Goal: Task Accomplishment & Management: Use online tool/utility

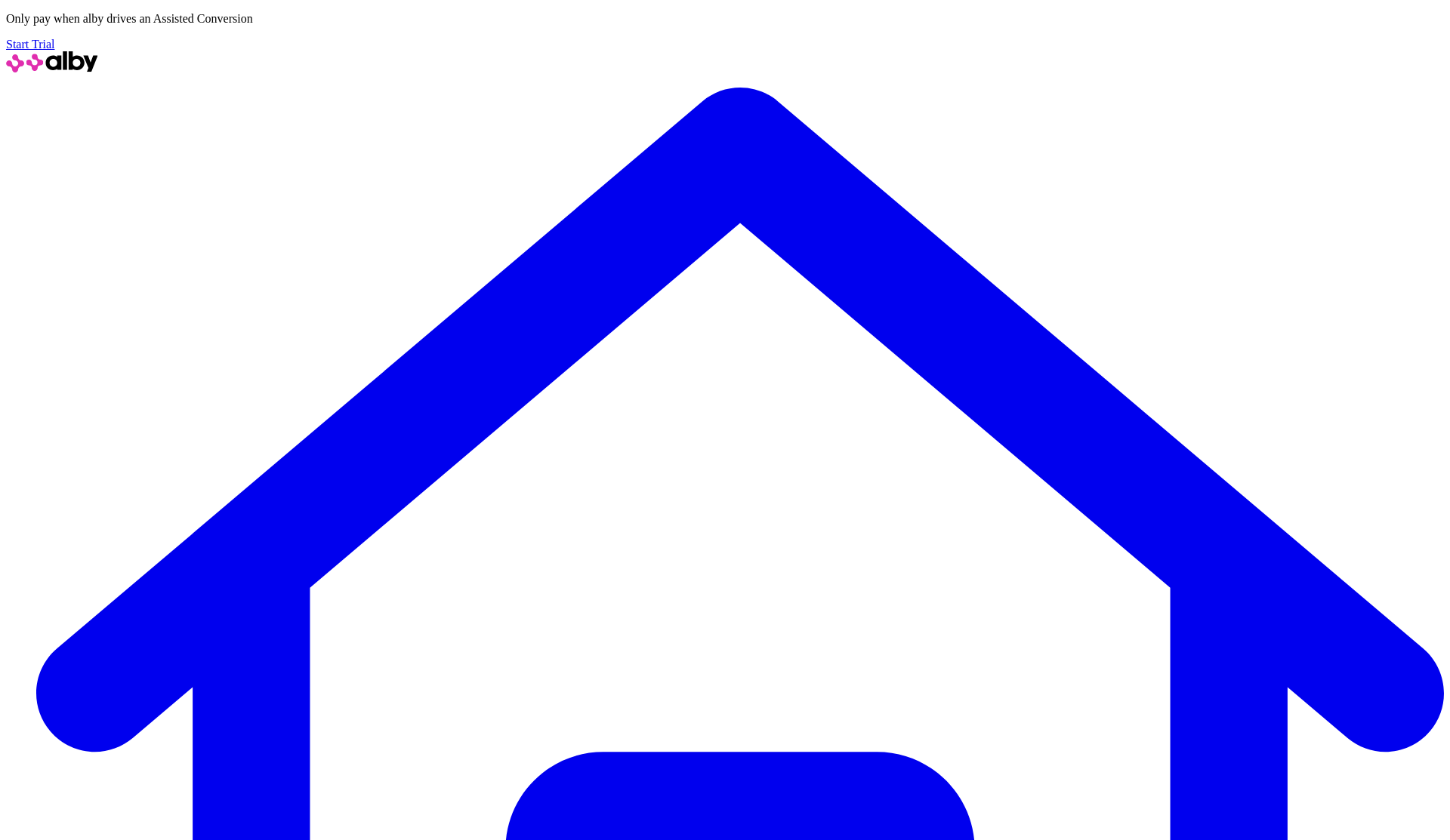
click at [55, 38] on link "Start Trial" at bounding box center [30, 43] width 49 height 13
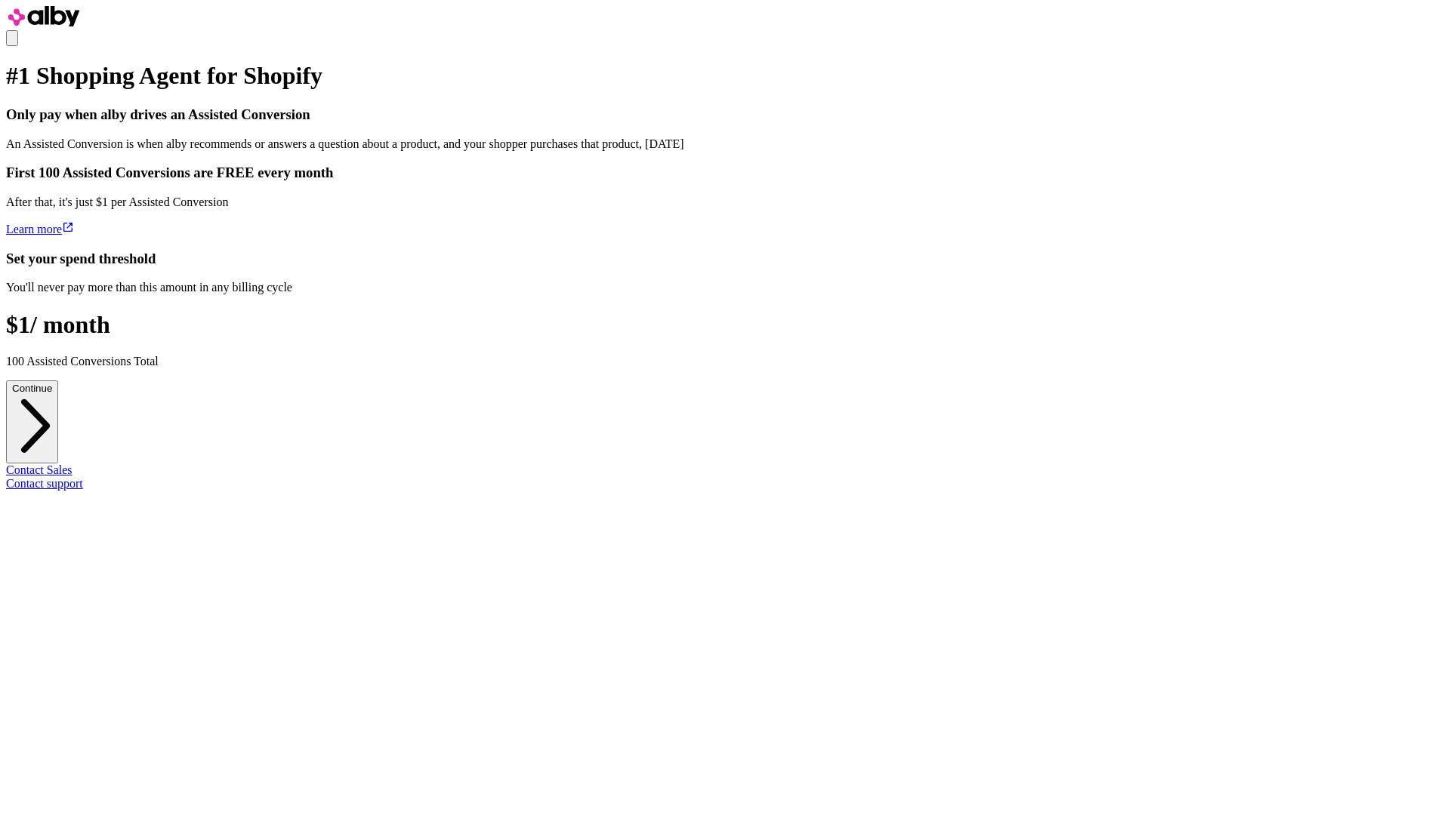
click at [58, 449] on button "Continue" at bounding box center [32, 421] width 52 height 82
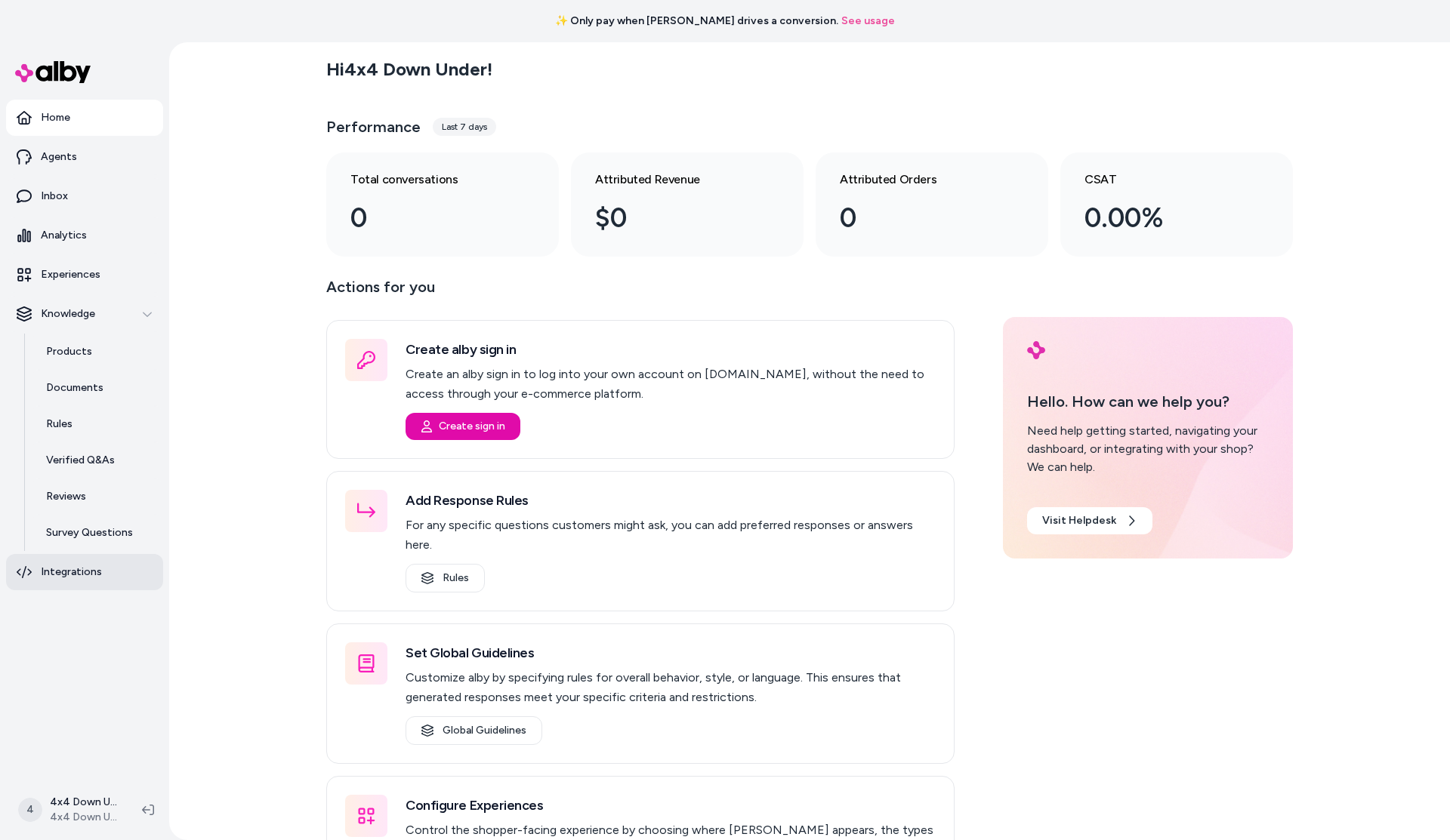
click at [60, 565] on p "Integrations" at bounding box center [72, 572] width 61 height 15
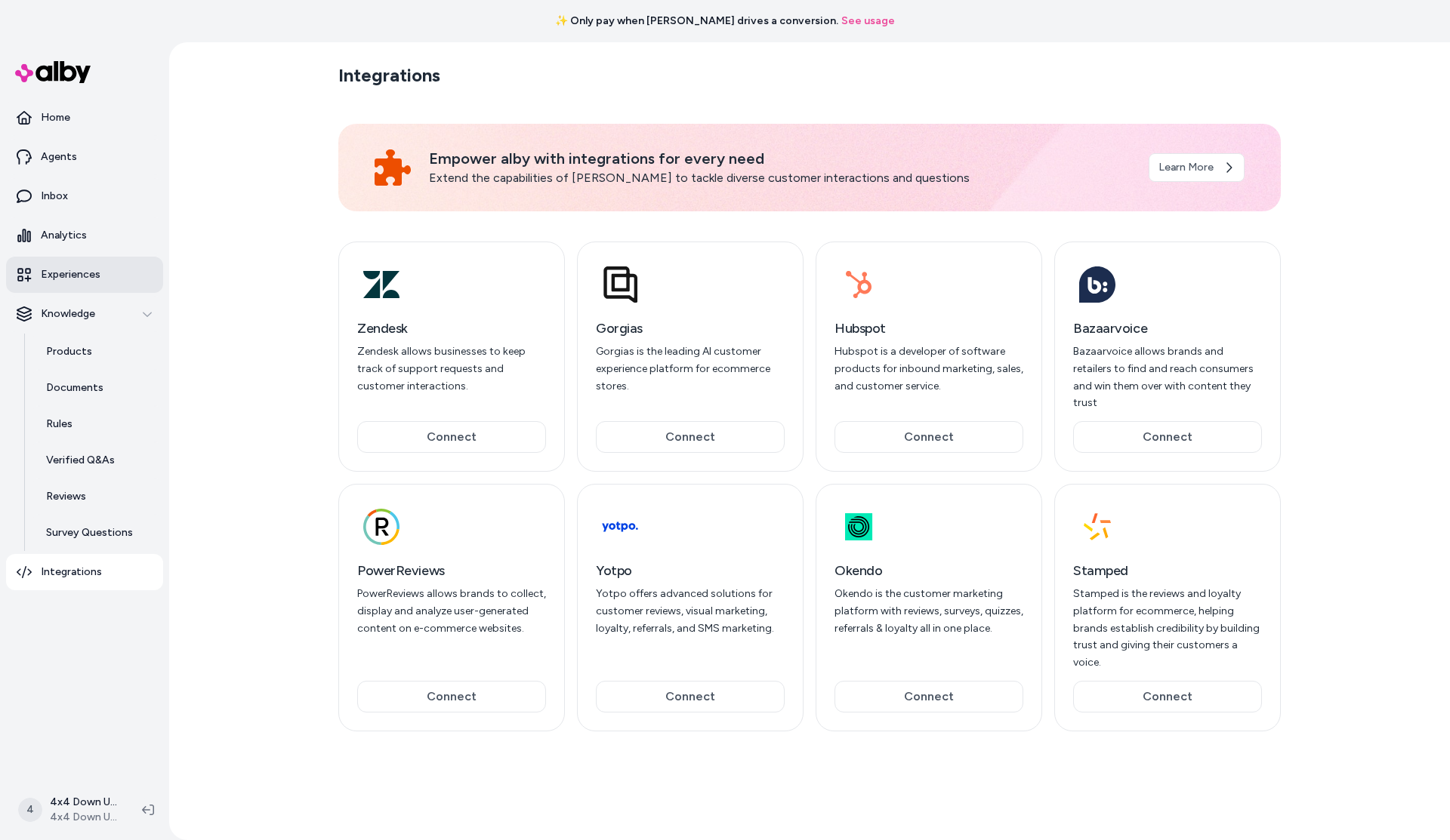
click at [68, 280] on p "Experiences" at bounding box center [71, 275] width 60 height 15
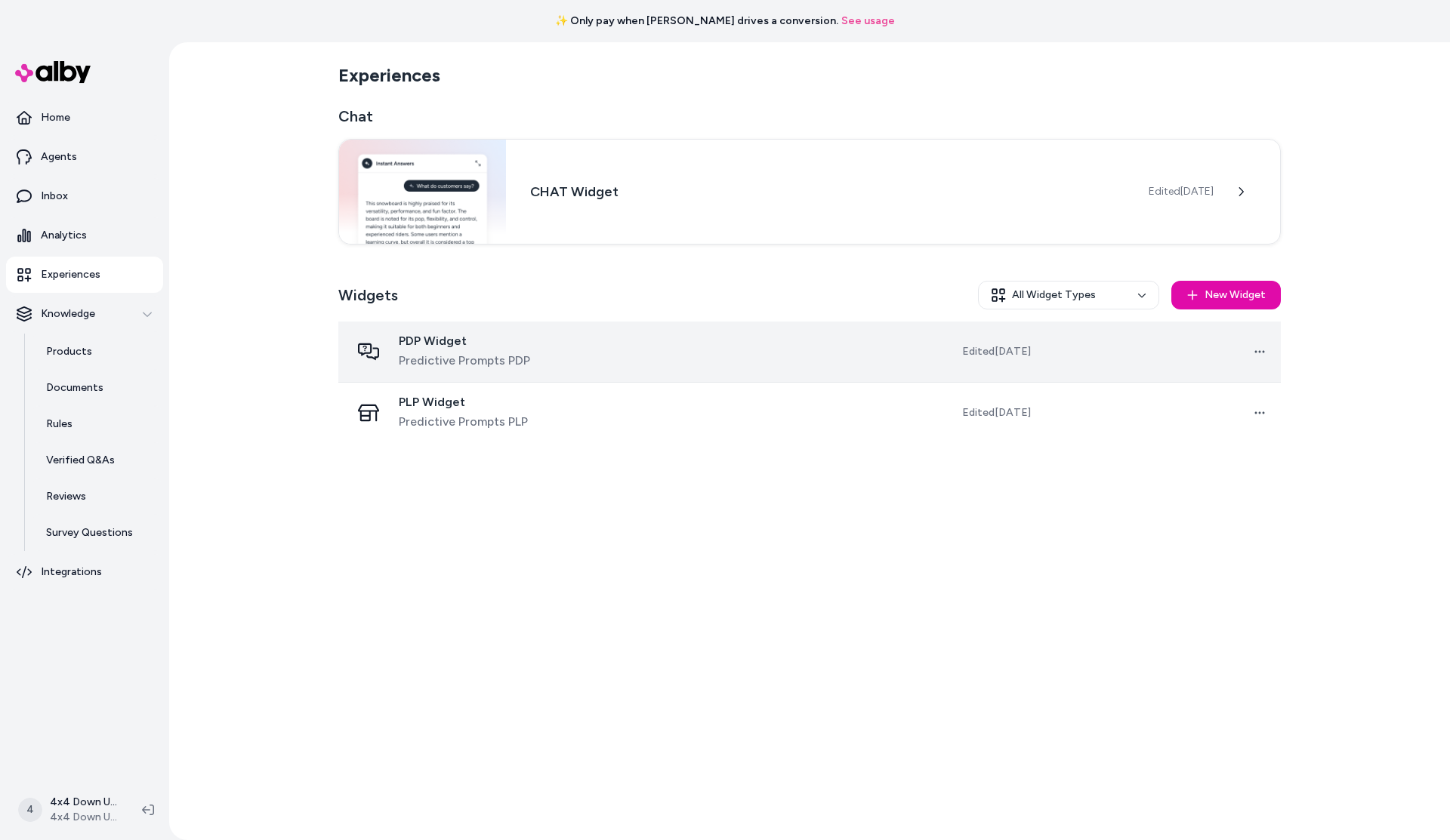
click at [596, 348] on div "PDP Widget Predictive Prompts PDP" at bounding box center [473, 351] width 246 height 36
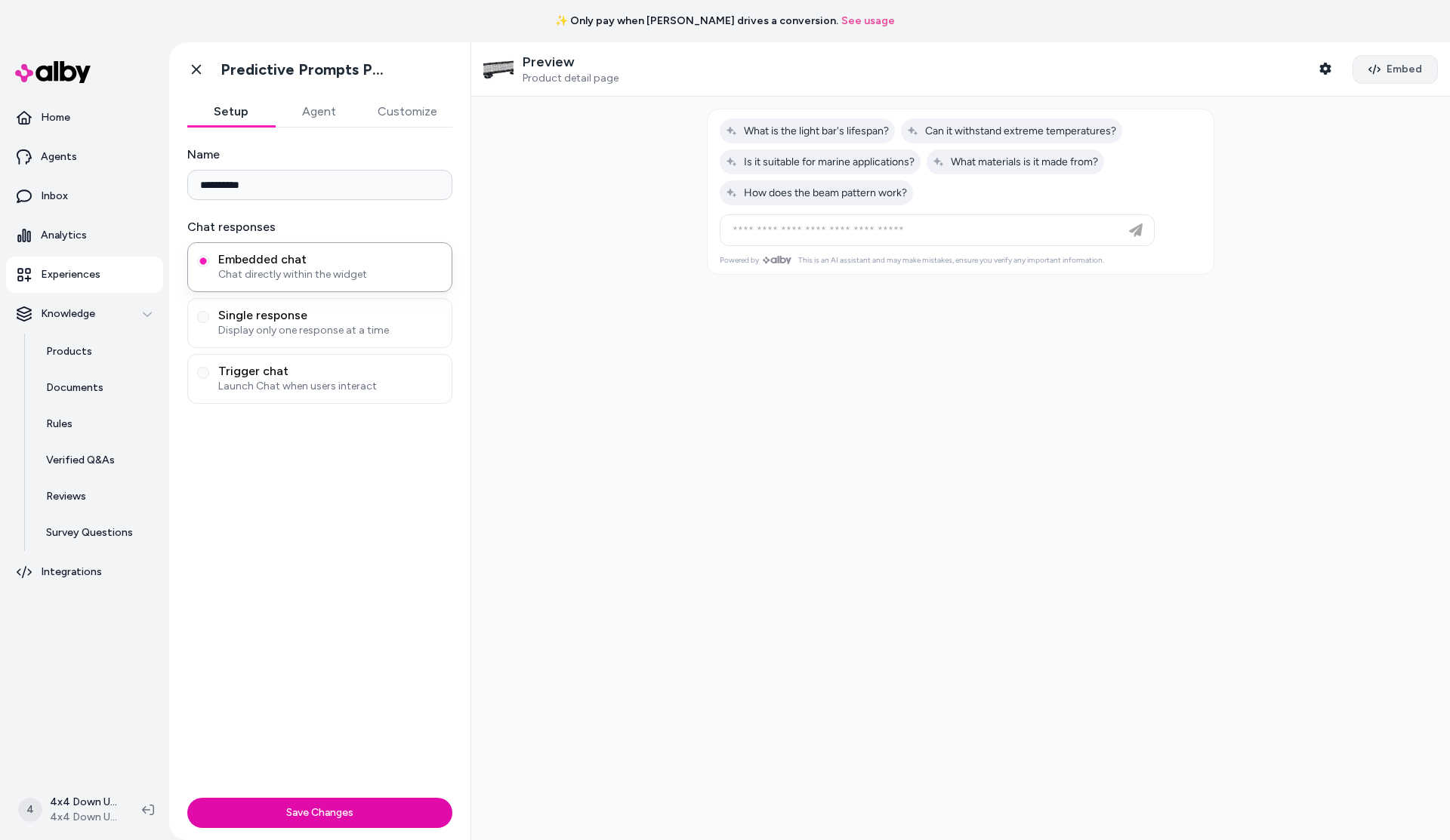
click at [1392, 71] on span "Embed" at bounding box center [1404, 70] width 36 height 15
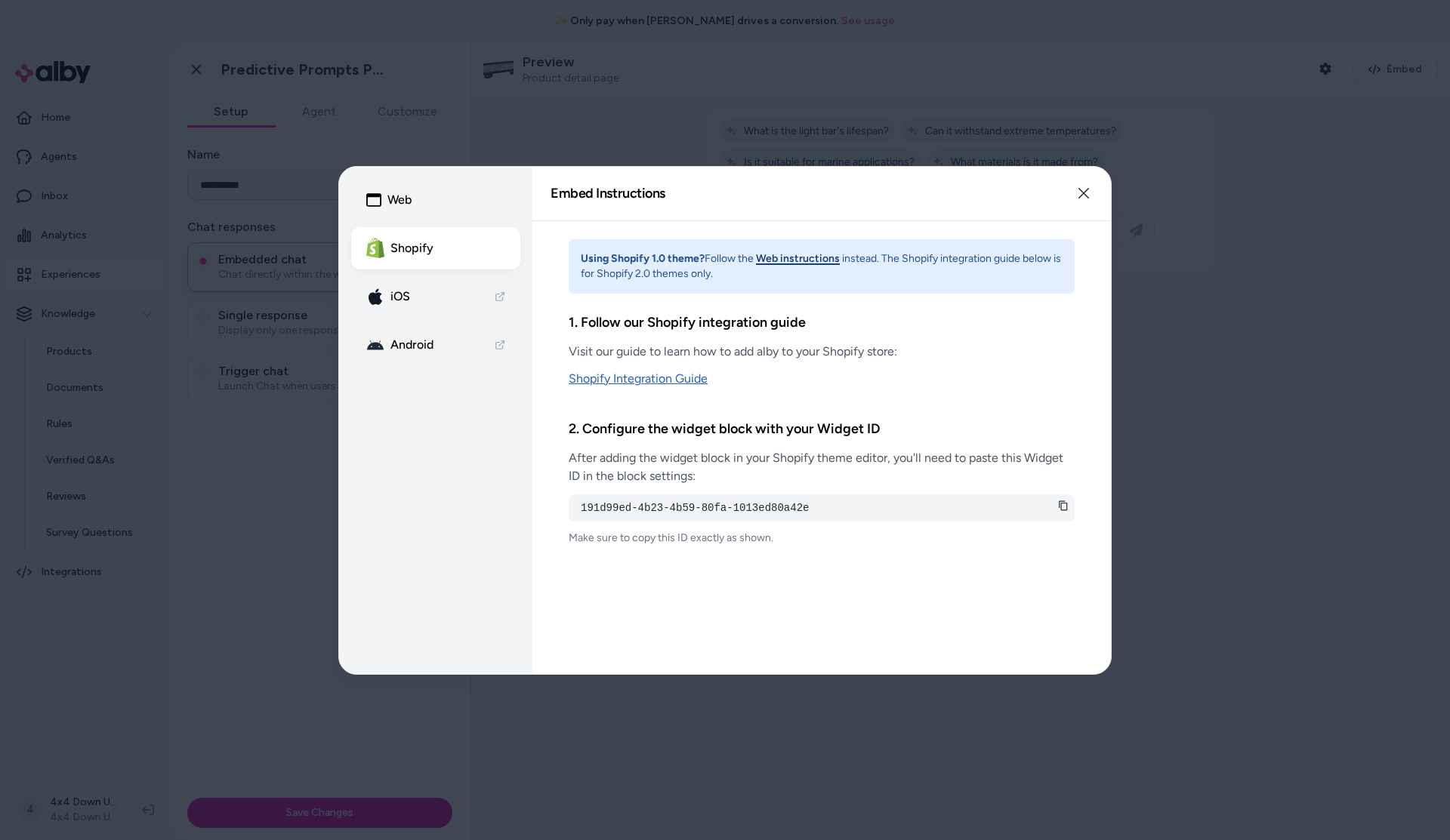
click at [667, 381] on link "Shopify Integration Guide" at bounding box center [821, 379] width 506 height 18
click at [1065, 506] on icon at bounding box center [1063, 506] width 10 height 10
click at [1084, 194] on icon "button" at bounding box center [1083, 194] width 12 height 12
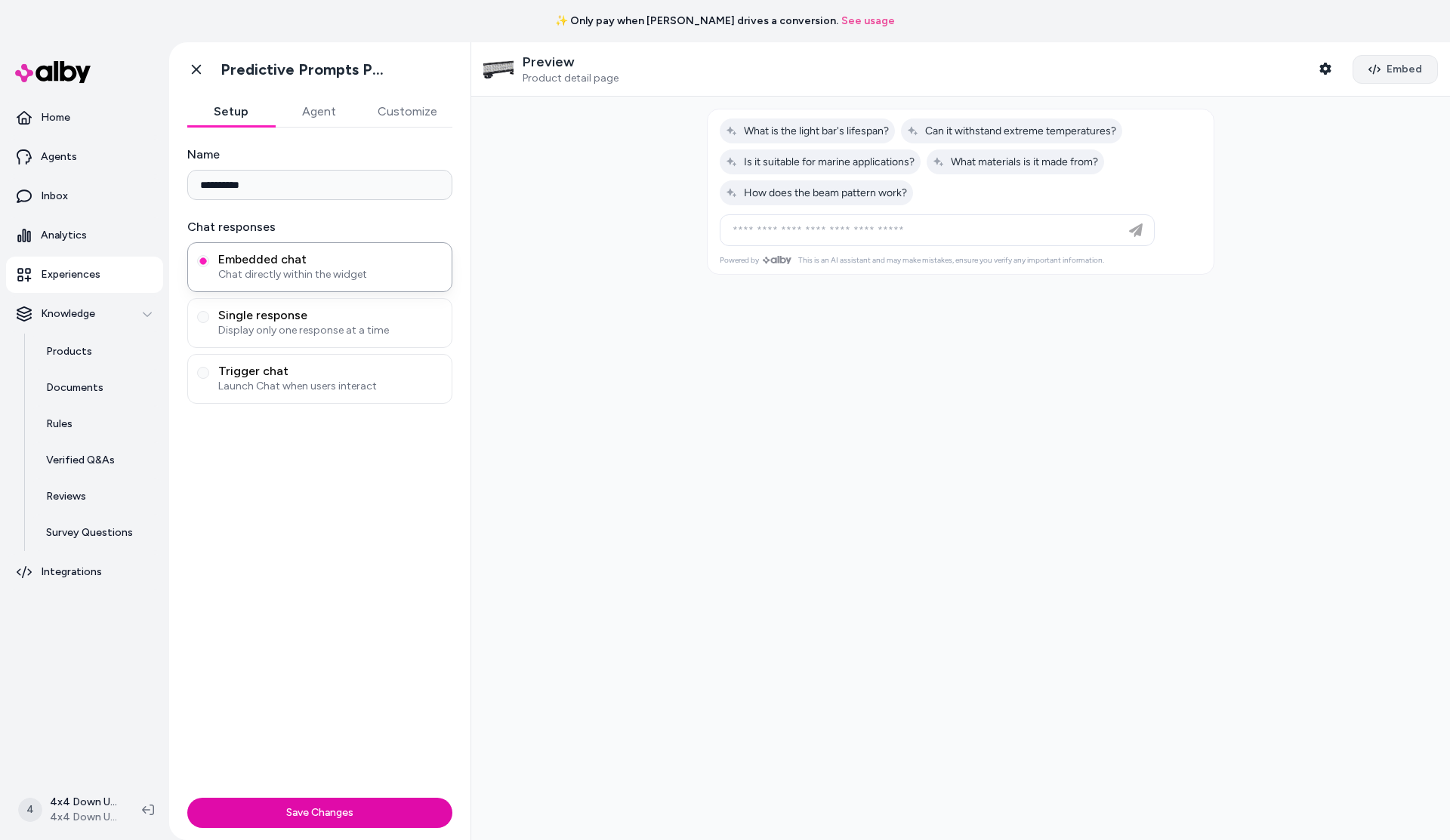
click at [1397, 66] on span "Embed" at bounding box center [1404, 70] width 36 height 15
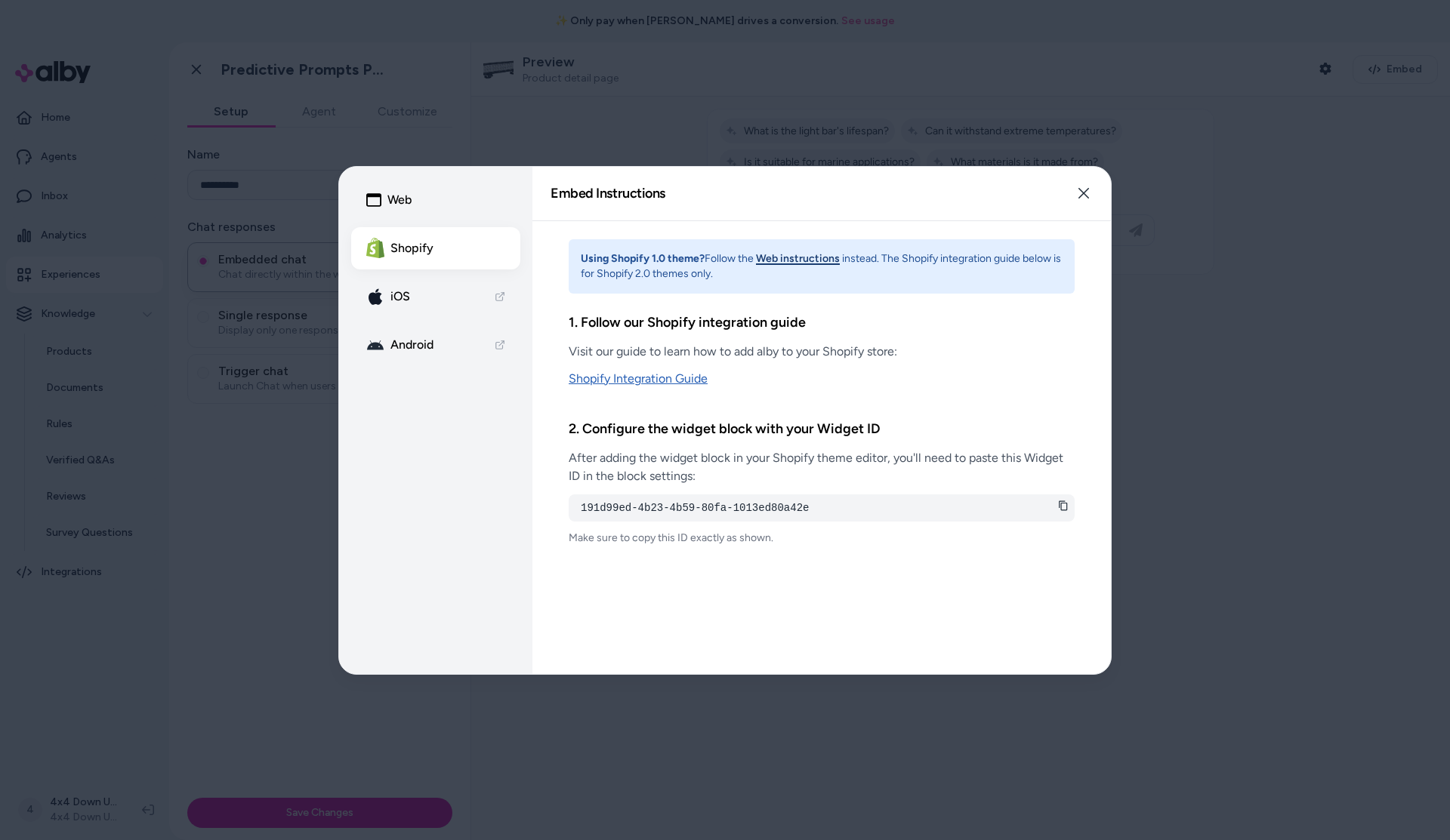
click at [624, 385] on link "Shopify Integration Guide" at bounding box center [821, 379] width 506 height 18
click at [786, 258] on button "Web instructions" at bounding box center [798, 259] width 84 height 15
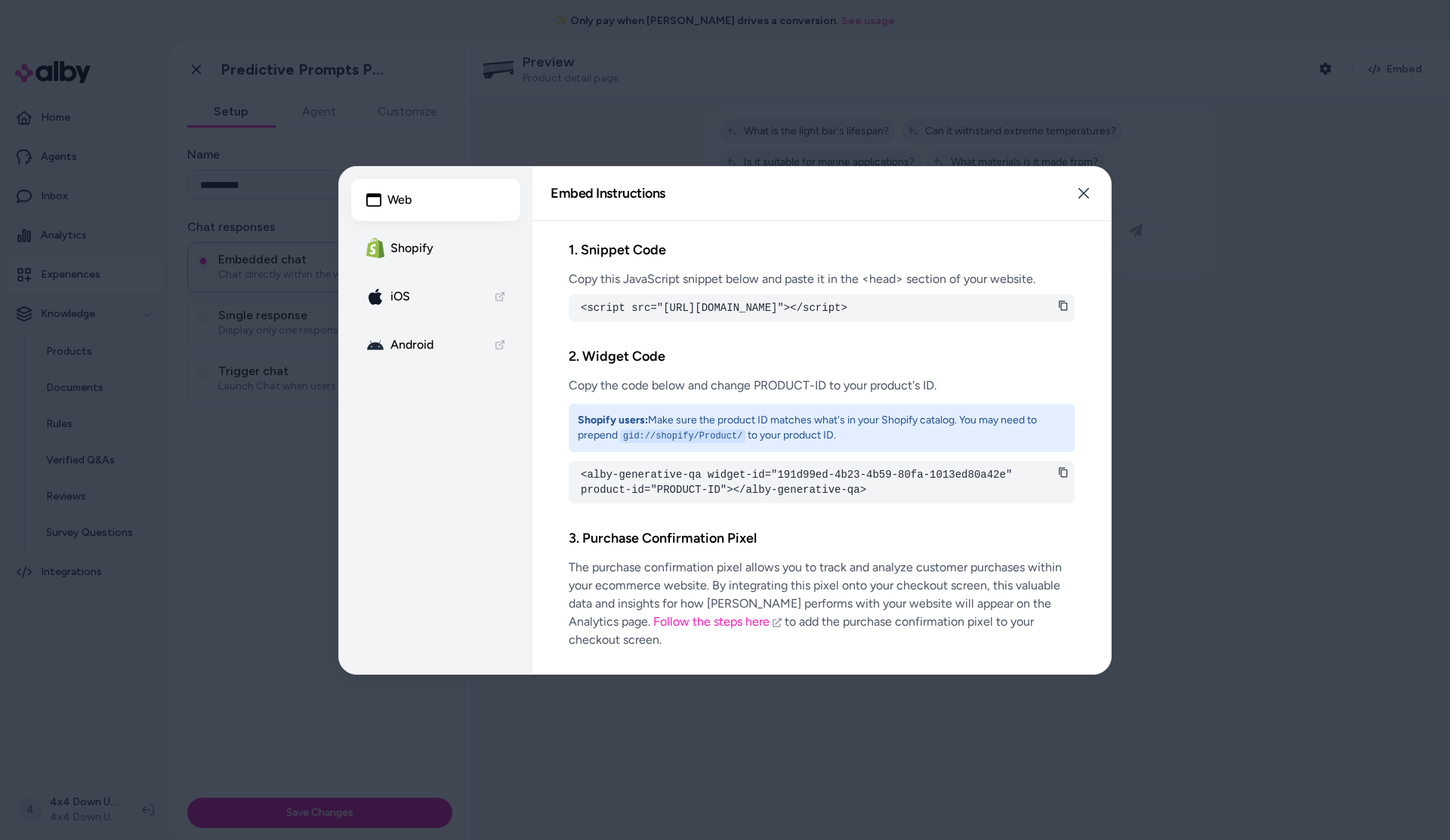
drag, startPoint x: 844, startPoint y: 322, endPoint x: 726, endPoint y: 322, distance: 118.0
click at [726, 316] on pre "<script src="[URL][DOMAIN_NAME]"></script>" at bounding box center [821, 308] width 482 height 15
click at [1059, 304] on icon at bounding box center [1063, 305] width 10 height 10
click at [1062, 478] on icon at bounding box center [1063, 472] width 10 height 10
click at [1061, 306] on icon at bounding box center [1063, 305] width 10 height 10
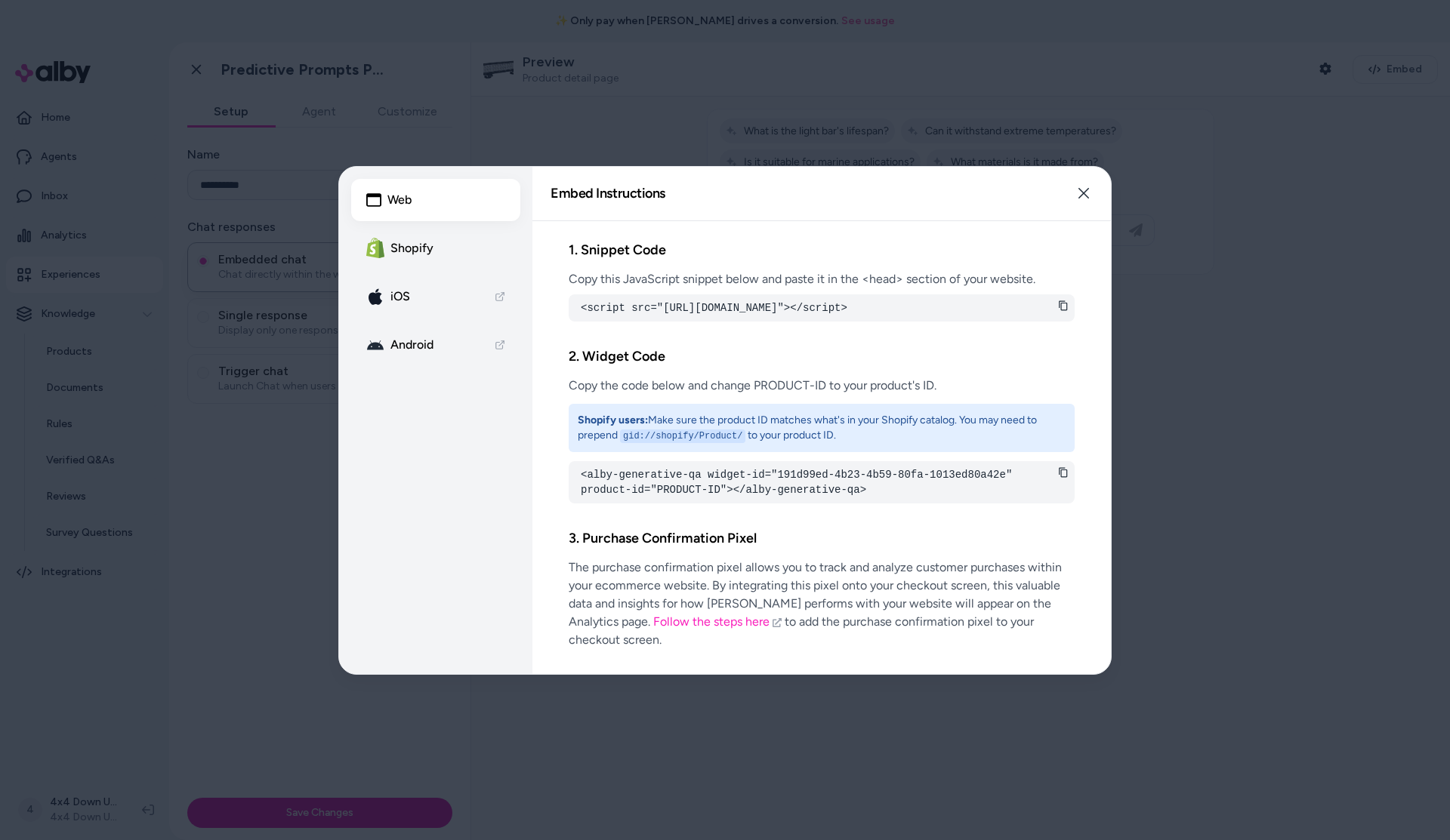
click at [1065, 478] on icon at bounding box center [1063, 472] width 10 height 10
click at [409, 242] on button "Shopify" at bounding box center [436, 248] width 169 height 43
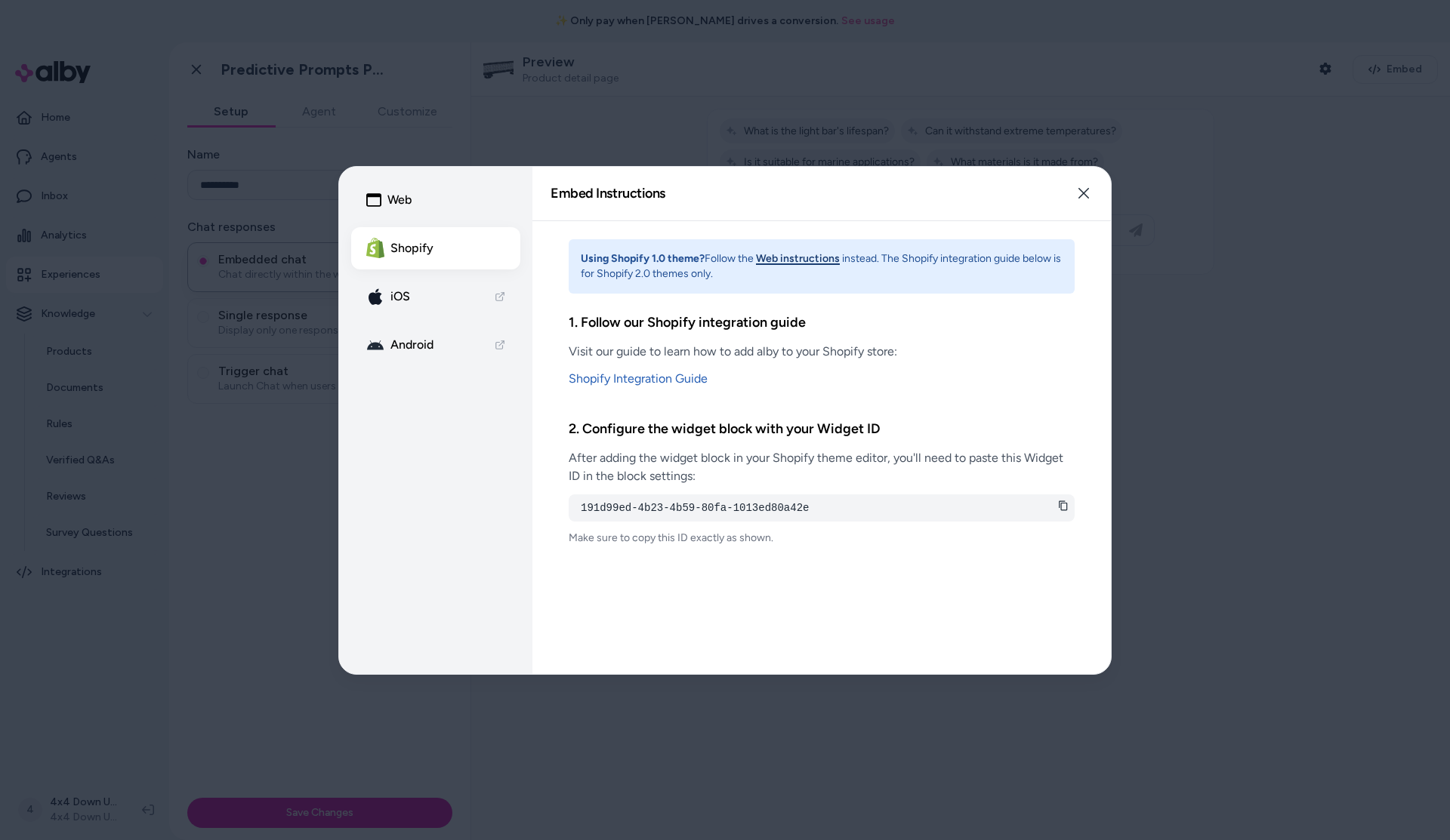
click at [1063, 506] on icon at bounding box center [1063, 506] width 10 height 10
click at [673, 379] on link "Shopify Integration Guide" at bounding box center [821, 379] width 506 height 18
click at [423, 252] on button "Shopify" at bounding box center [436, 248] width 169 height 43
click at [801, 260] on button "Web instructions" at bounding box center [798, 259] width 84 height 15
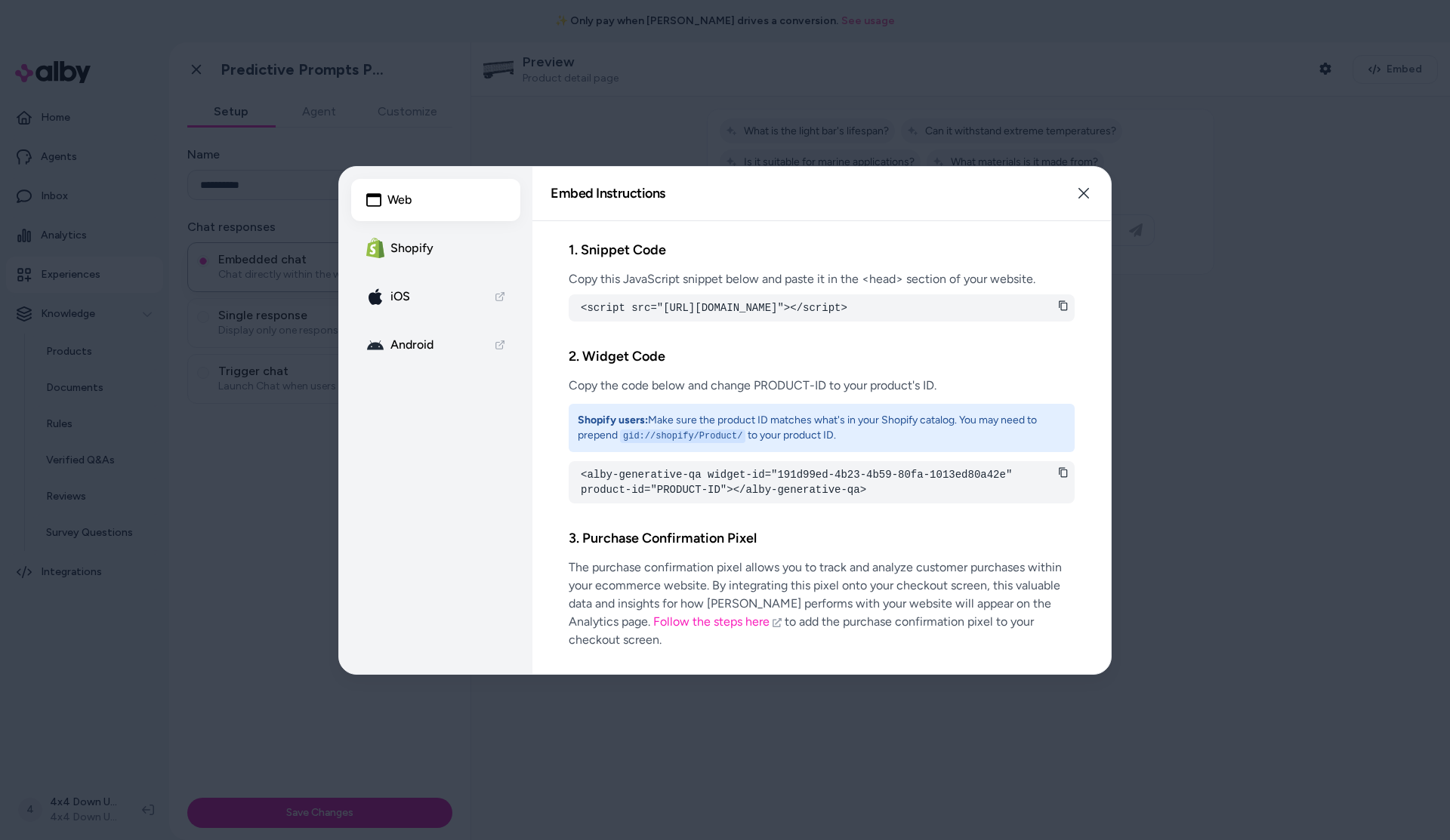
click at [981, 368] on h2 "2. Widget Code" at bounding box center [821, 356] width 506 height 22
